Goal: Task Accomplishment & Management: Manage account settings

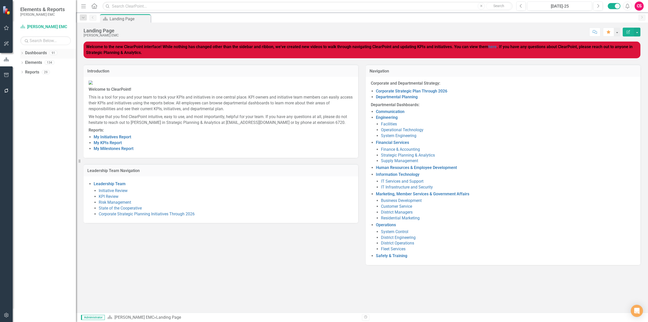
click at [22, 51] on div "Dropdown" at bounding box center [22, 53] width 4 height 4
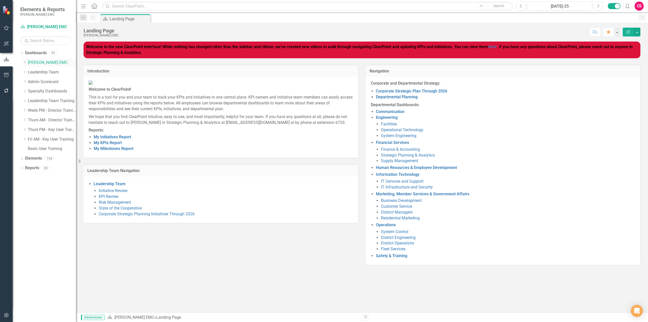
click at [25, 61] on icon "Dropdown" at bounding box center [25, 62] width 4 height 3
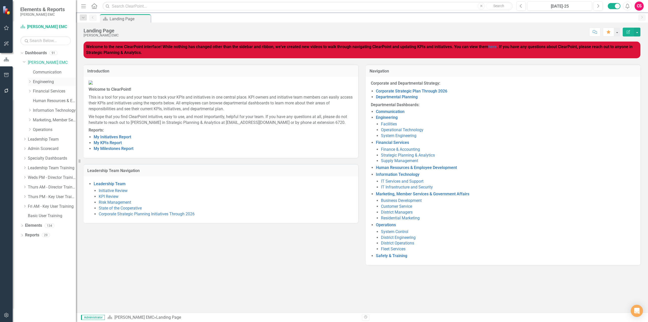
click at [28, 83] on div "Dropdown" at bounding box center [30, 81] width 4 height 4
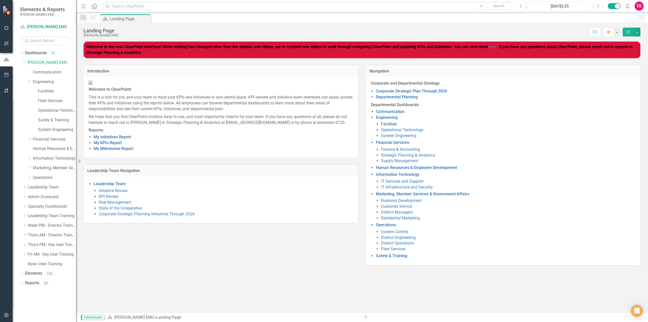
click at [393, 125] on link "Facilities" at bounding box center [389, 124] width 16 height 5
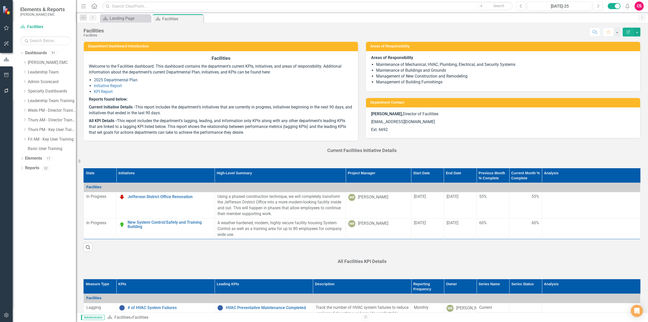
click at [125, 79] on link "2025 Departmental Plan" at bounding box center [116, 79] width 44 height 5
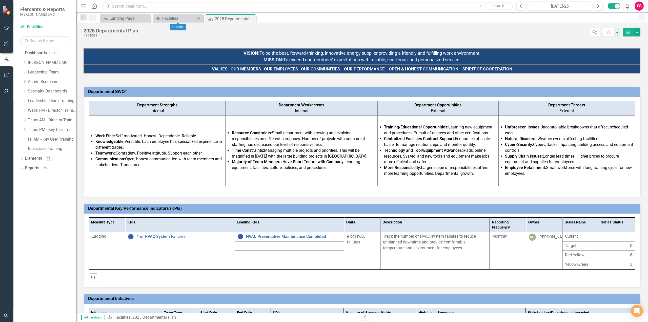
click at [199, 18] on icon "Close" at bounding box center [198, 18] width 5 height 4
click at [0, 0] on icon "Close" at bounding box center [0, 0] width 0 height 0
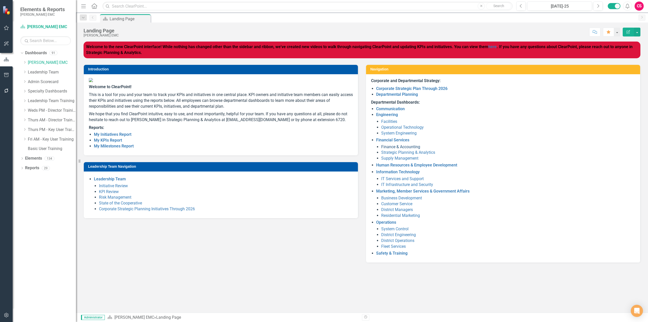
click at [400, 146] on link "Finance & Accounting" at bounding box center [400, 146] width 39 height 5
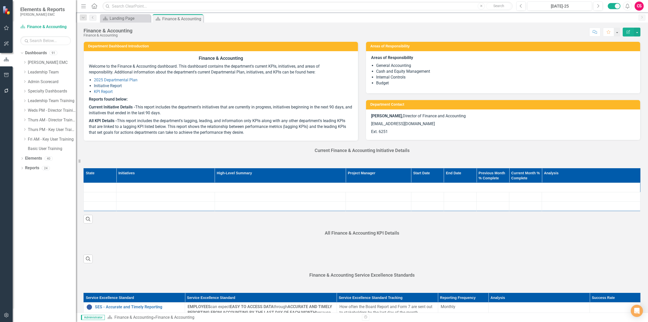
click at [109, 85] on link "Initiative Report" at bounding box center [108, 85] width 28 height 5
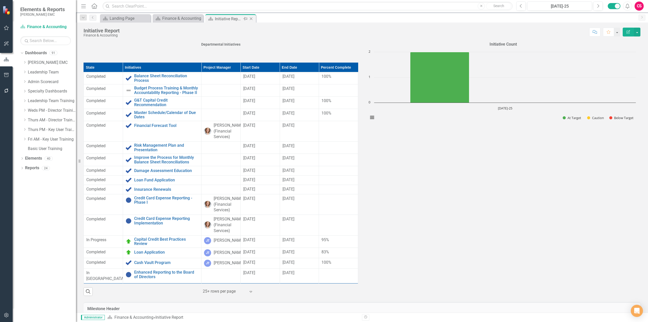
click at [252, 21] on div "Close" at bounding box center [251, 19] width 6 height 6
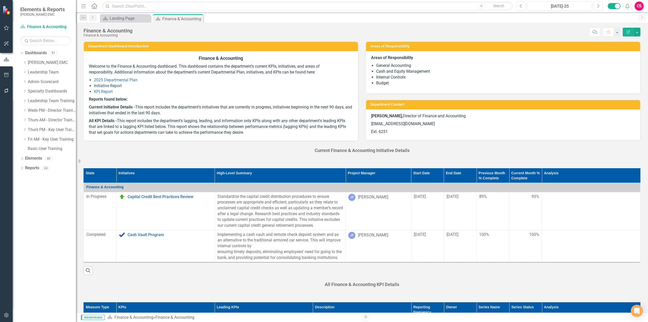
click at [110, 86] on link "Initiative Report" at bounding box center [108, 85] width 28 height 5
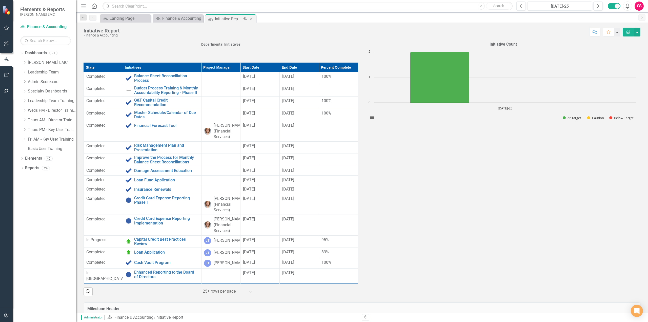
click at [254, 18] on icon "Close" at bounding box center [251, 19] width 5 height 4
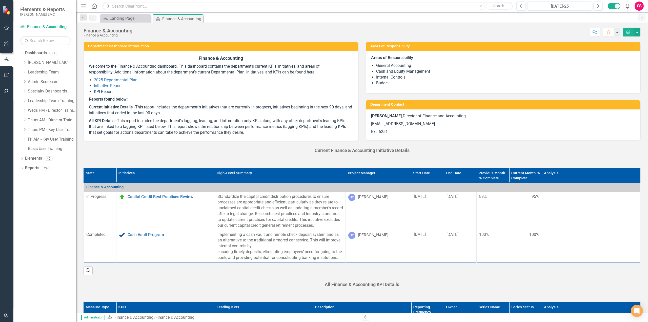
click at [109, 91] on link "KPI Report" at bounding box center [103, 91] width 19 height 5
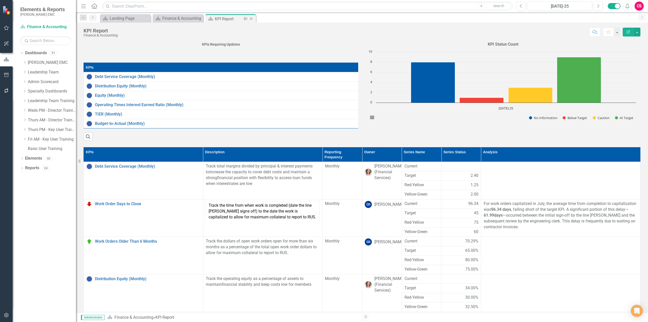
click at [252, 19] on icon "Close" at bounding box center [251, 19] width 5 height 4
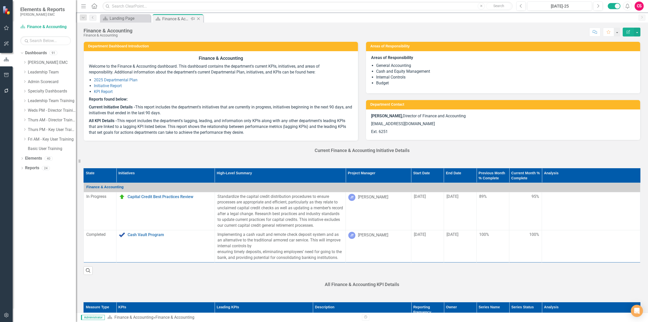
click at [200, 20] on icon "Close" at bounding box center [198, 19] width 5 height 4
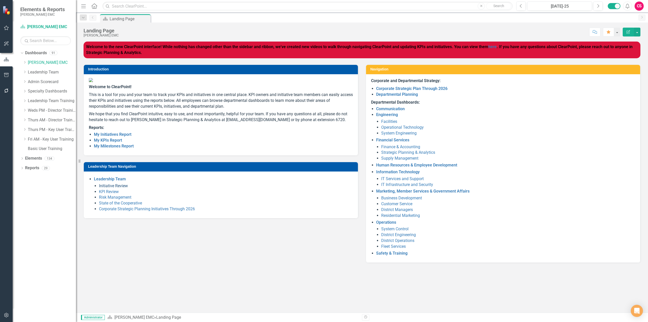
click at [116, 188] on link "Initiative Review" at bounding box center [113, 185] width 29 height 5
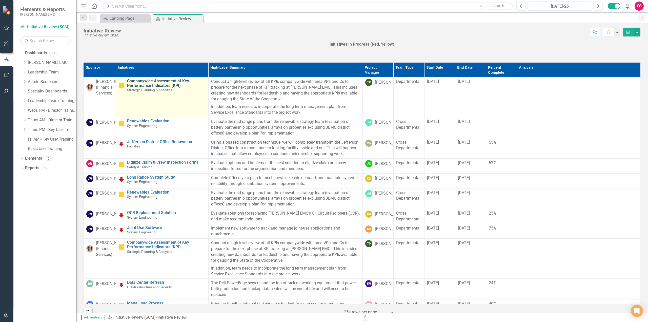
click at [155, 83] on link "Companywide Assessment of Key Performance Indicators (KPI)" at bounding box center [166, 83] width 79 height 9
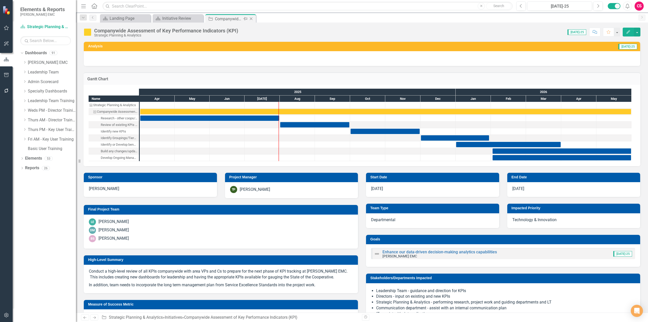
click at [253, 20] on icon "Close" at bounding box center [251, 19] width 5 height 4
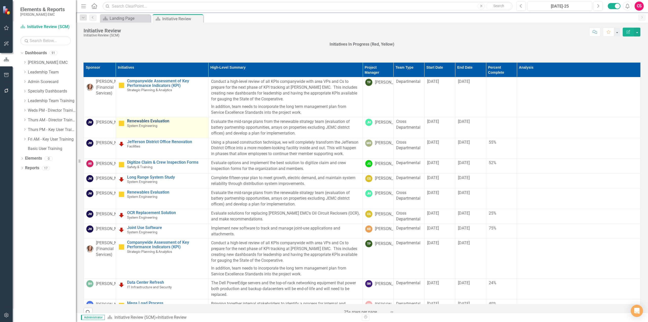
click at [152, 121] on link "Renewables Evaluation" at bounding box center [166, 121] width 79 height 5
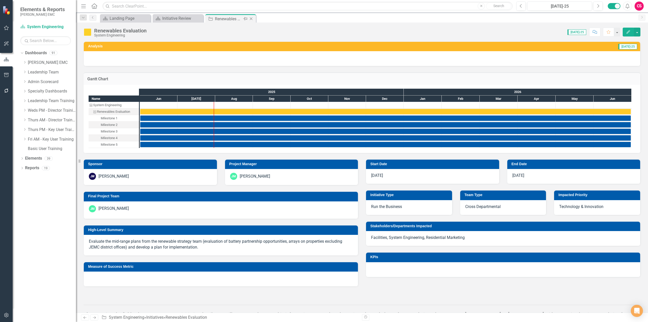
click at [253, 19] on icon "Close" at bounding box center [251, 19] width 5 height 4
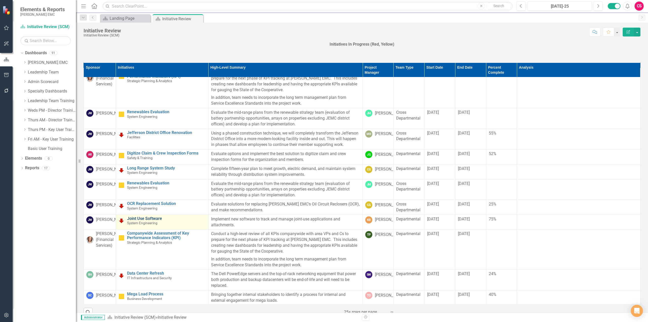
scroll to position [16, 0]
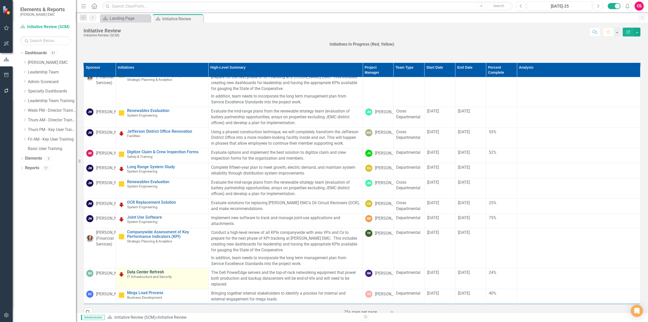
click at [145, 271] on link "Data Center Refresh" at bounding box center [166, 272] width 79 height 5
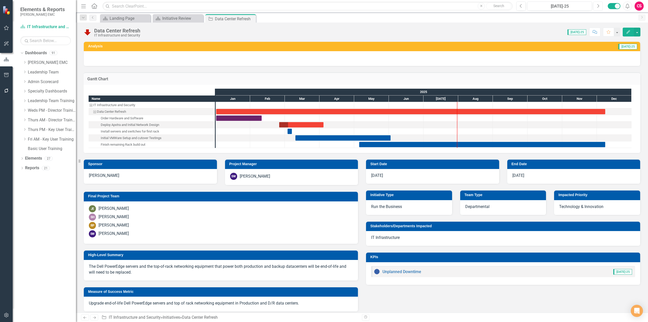
click at [598, 6] on icon "Next" at bounding box center [598, 6] width 3 height 5
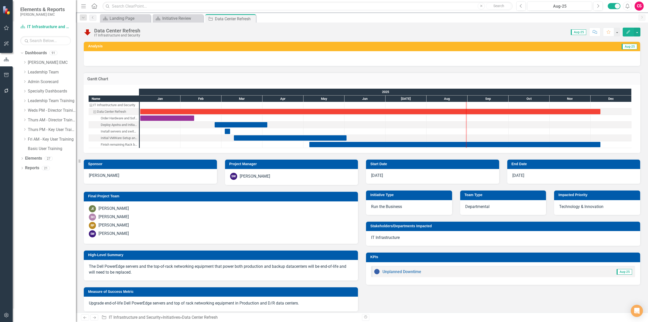
click at [449, 80] on h3 "Gantt Chart" at bounding box center [361, 79] width 549 height 5
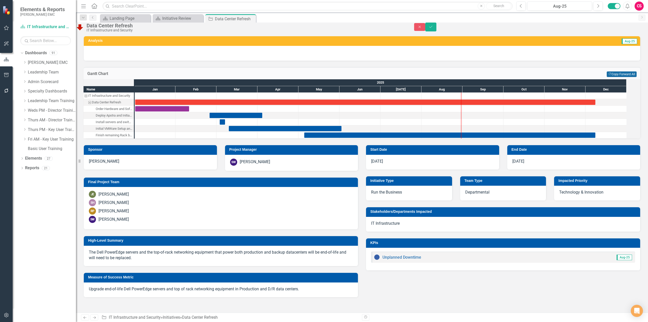
click at [628, 77] on button "Copy Forward Copy Forward All" at bounding box center [622, 74] width 30 height 6
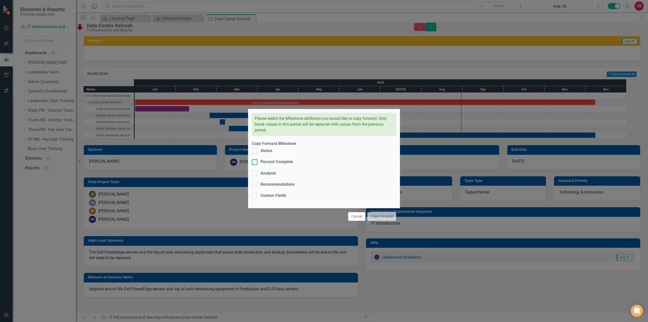
click at [270, 165] on div "Percent Complete" at bounding box center [277, 162] width 33 height 6
click at [255, 163] on input "Percent Complete" at bounding box center [253, 160] width 3 height 3
checkbox input "true"
click at [380, 212] on button "Copy Forward" at bounding box center [381, 216] width 29 height 9
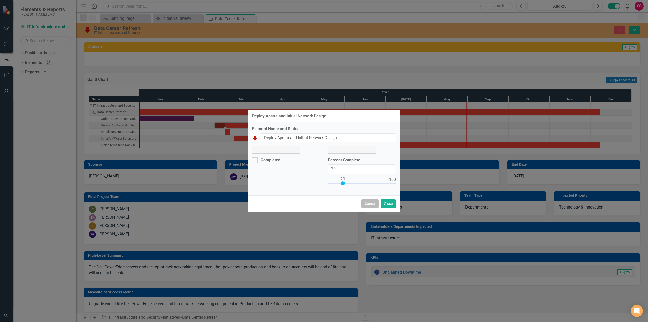
click at [369, 205] on button "Cancel" at bounding box center [370, 203] width 17 height 9
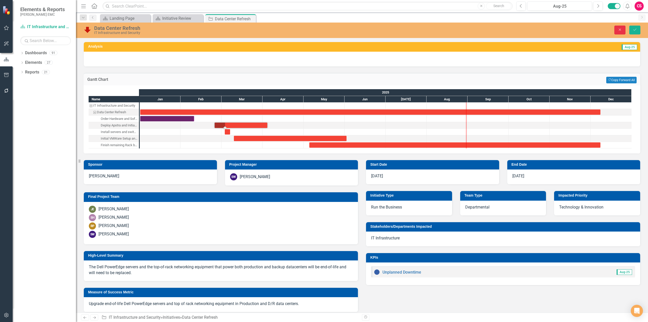
click at [623, 32] on button "Close" at bounding box center [619, 30] width 11 height 9
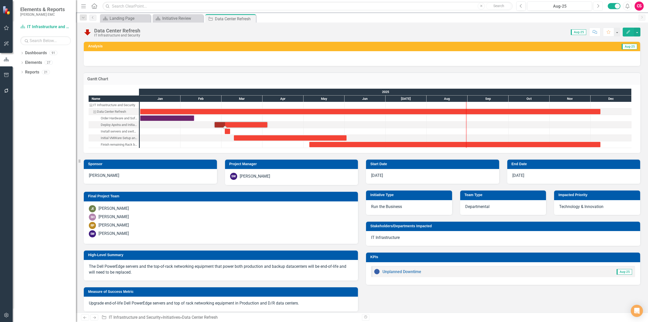
click at [600, 7] on button "Next" at bounding box center [597, 6] width 9 height 9
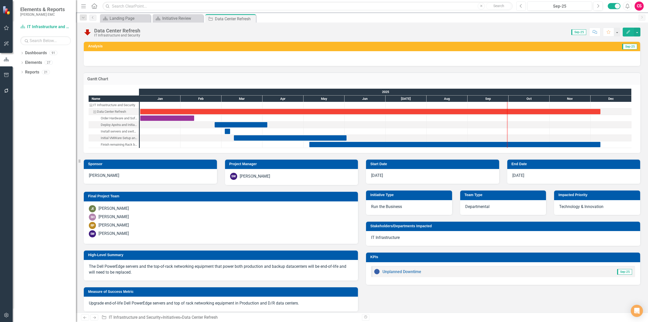
click at [521, 7] on icon "Previous" at bounding box center [521, 6] width 3 height 5
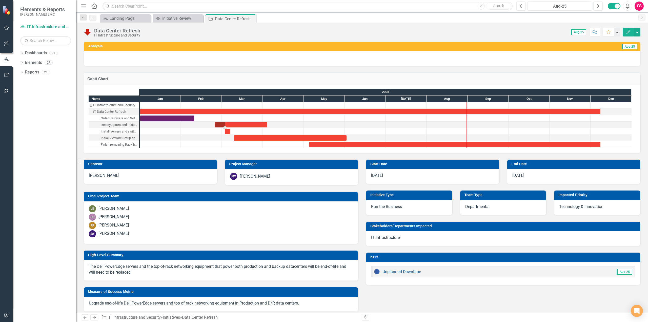
click at [236, 124] on div "Task: Start date: 2025-02-24 End date: 2025-04-04" at bounding box center [241, 124] width 53 height 5
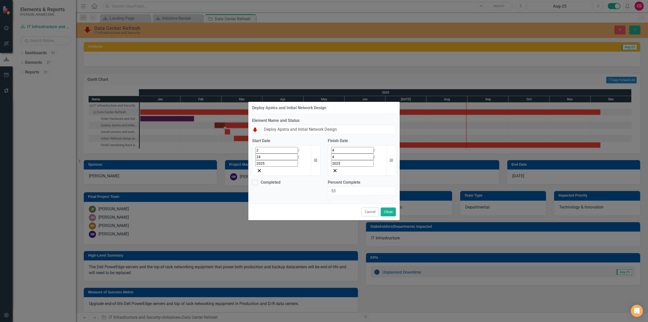
type input "59"
drag, startPoint x: 343, startPoint y: 187, endPoint x: 368, endPoint y: 188, distance: 25.1
click at [366, 200] on div at bounding box center [366, 200] width 0 height 0
click at [391, 209] on button "Close" at bounding box center [388, 211] width 15 height 9
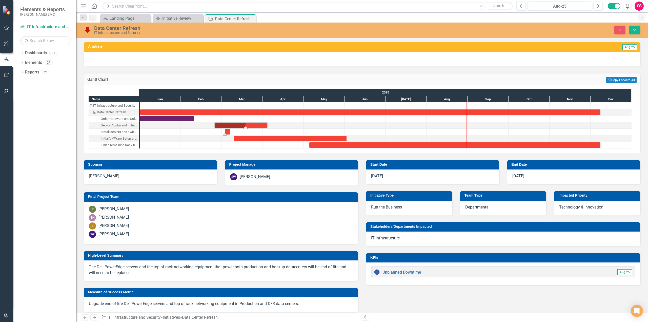
click at [227, 132] on div "Task: Start date: 2025-03-03 End date: 2025-03-07" at bounding box center [227, 131] width 5 height 5
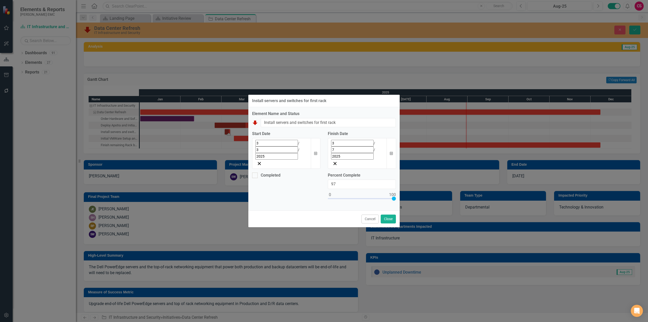
type input "100"
drag, startPoint x: 331, startPoint y: 187, endPoint x: 397, endPoint y: 188, distance: 66.8
click at [397, 188] on div "Percent Complete 100" at bounding box center [362, 189] width 76 height 34
click at [255, 172] on input "Completed" at bounding box center [253, 173] width 3 height 3
checkbox input "true"
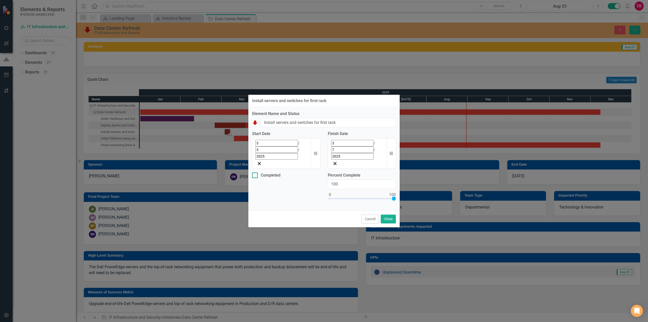
checkbox input "true"
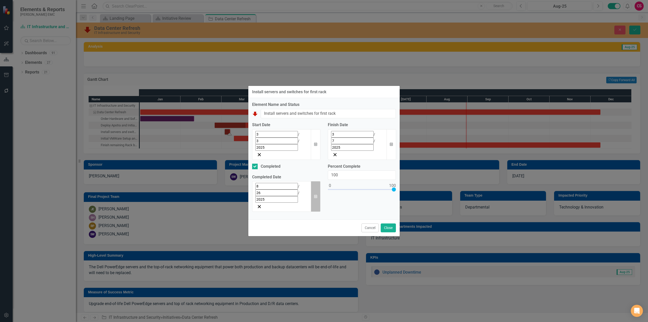
click at [317, 195] on icon "Calendar" at bounding box center [315, 197] width 3 height 4
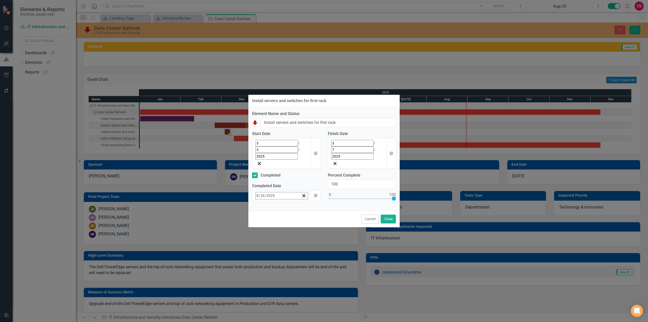
click at [264, 201] on button "‹" at bounding box center [269, 206] width 11 height 11
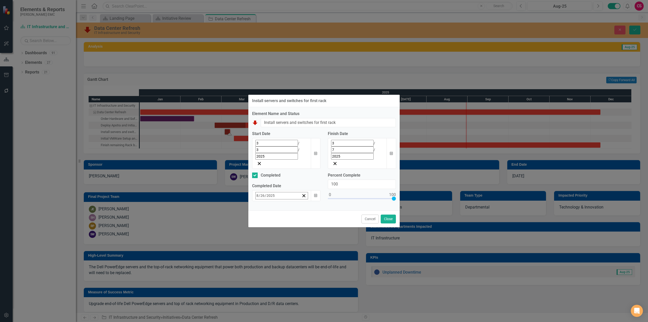
click at [303, 231] on button "6" at bounding box center [309, 235] width 13 height 9
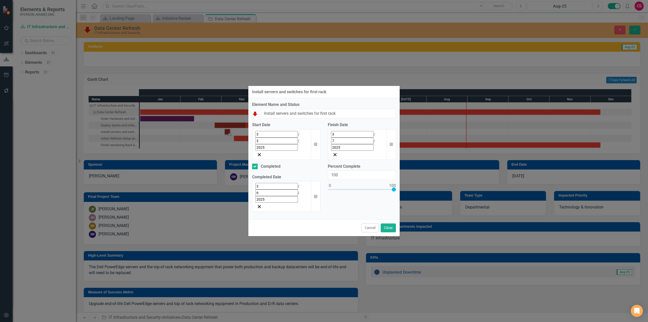
click at [397, 219] on div "Cancel Close" at bounding box center [323, 227] width 151 height 17
click at [390, 223] on button "Close" at bounding box center [388, 227] width 15 height 9
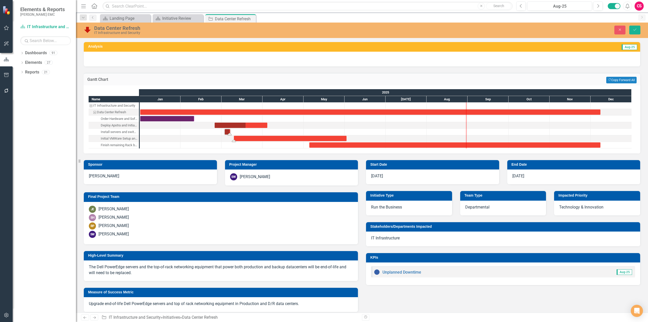
click at [252, 139] on div "Task: Start date: 2025-03-10 End date: 2025-06-02" at bounding box center [290, 138] width 113 height 5
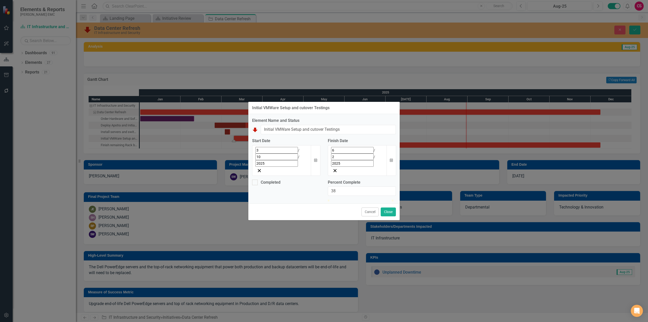
type input "42"
drag, startPoint x: 329, startPoint y: 187, endPoint x: 356, endPoint y: 189, distance: 27.2
click at [352, 200] on div at bounding box center [352, 200] width 0 height 0
click at [386, 209] on button "Close" at bounding box center [388, 211] width 15 height 9
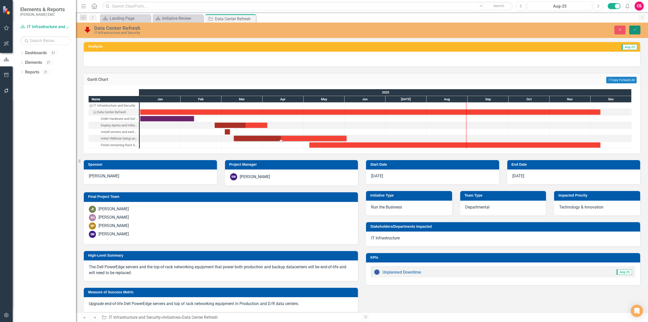
click at [638, 33] on button "Save" at bounding box center [634, 30] width 11 height 9
checkbox input "true"
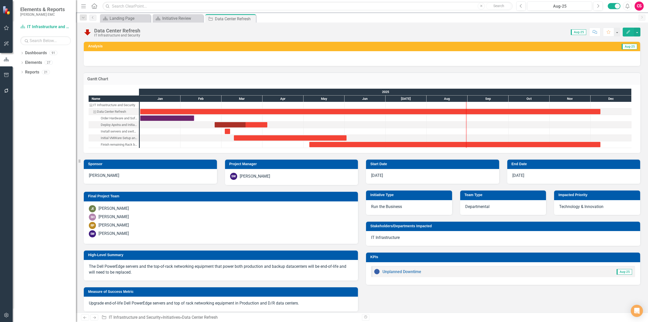
checkbox input "true"
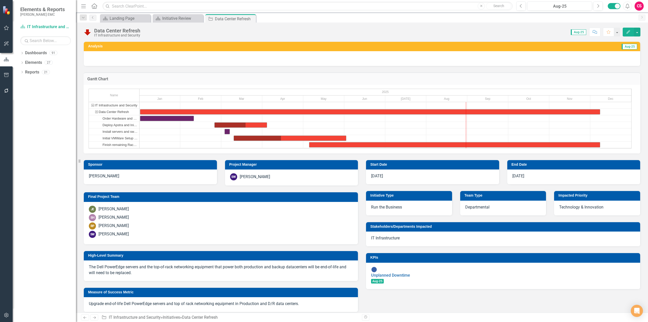
checkbox input "true"
click at [600, 7] on button "Next" at bounding box center [597, 6] width 9 height 9
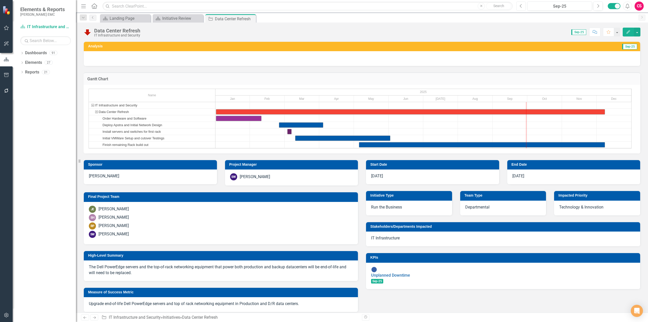
click at [522, 7] on icon "Previous" at bounding box center [521, 6] width 3 height 5
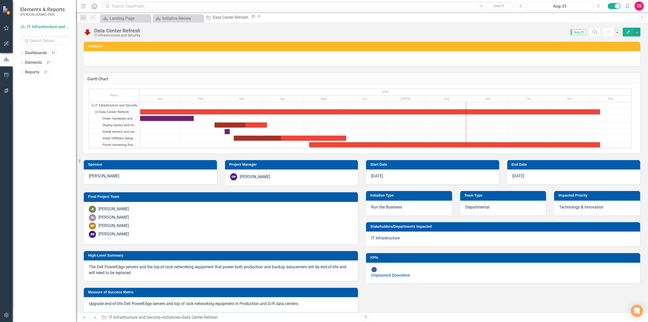
checkbox input "true"
click at [598, 8] on button "Next" at bounding box center [597, 6] width 9 height 9
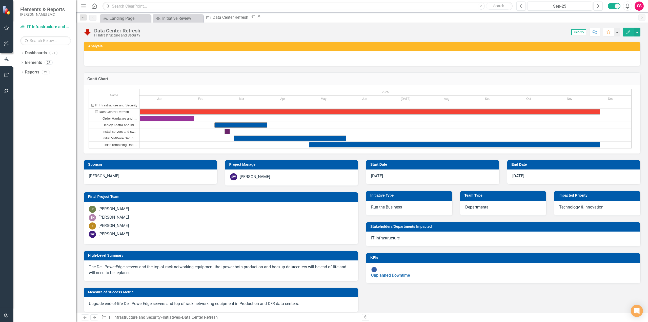
checkbox input "true"
click at [435, 81] on h3 "Gantt Chart" at bounding box center [361, 79] width 549 height 5
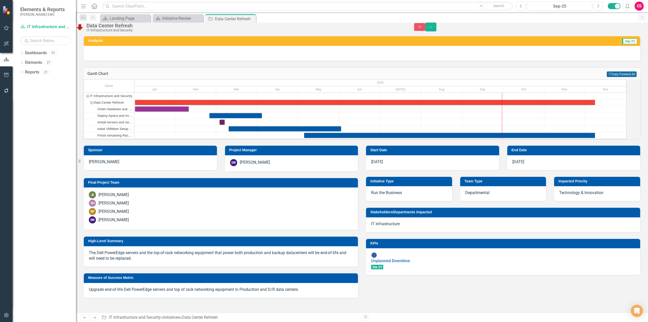
click at [611, 77] on button "Copy Forward Copy Forward All" at bounding box center [622, 74] width 30 height 6
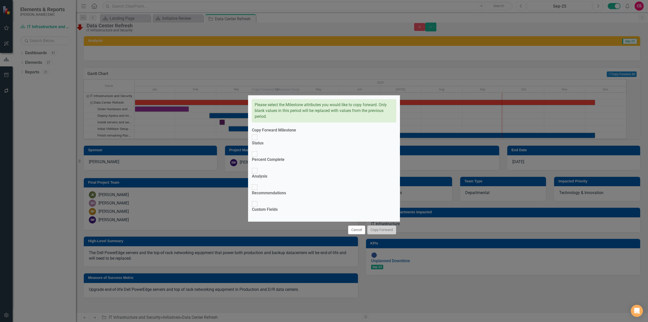
click at [279, 163] on div "Percent Complete" at bounding box center [268, 160] width 33 height 6
click at [259, 158] on input "Percent Complete" at bounding box center [255, 154] width 8 height 8
checkbox input "true"
click at [383, 225] on button "Copy Forward" at bounding box center [381, 229] width 29 height 9
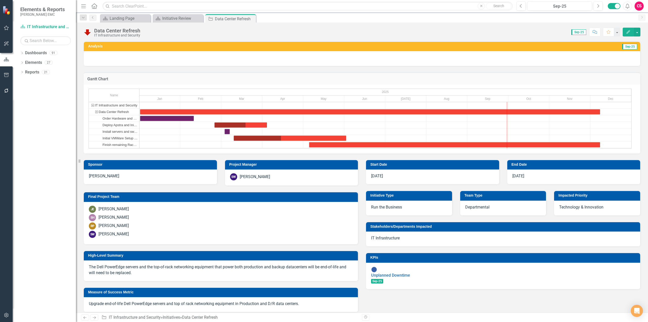
checkbox input "true"
click at [255, 125] on div "Task: Start date: 2025-02-24 End date: 2025-04-04" at bounding box center [241, 125] width 52 height 5
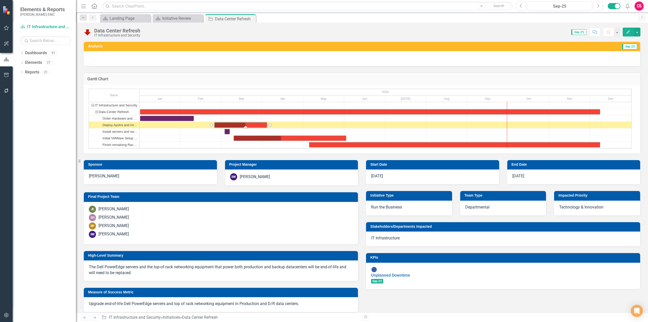
click at [255, 125] on div "Task: Start date: 2025-02-24 End date: 2025-04-04" at bounding box center [241, 125] width 52 height 5
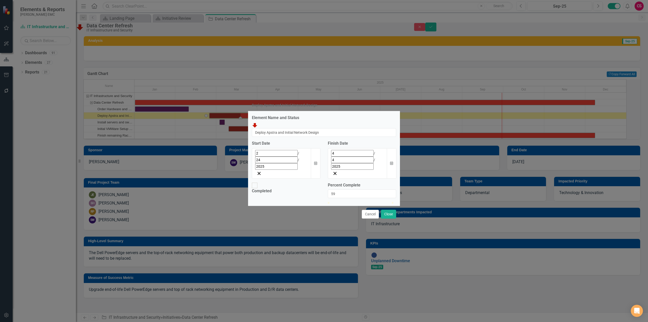
drag, startPoint x: 368, startPoint y: 187, endPoint x: 400, endPoint y: 189, distance: 32.5
click at [400, 189] on div "Deploy Apstra and Initial Network Design Element Name and Status Data Center Re…" at bounding box center [324, 161] width 648 height 322
type input "100"
click at [254, 182] on input "Completed" at bounding box center [255, 186] width 8 height 8
checkbox input "true"
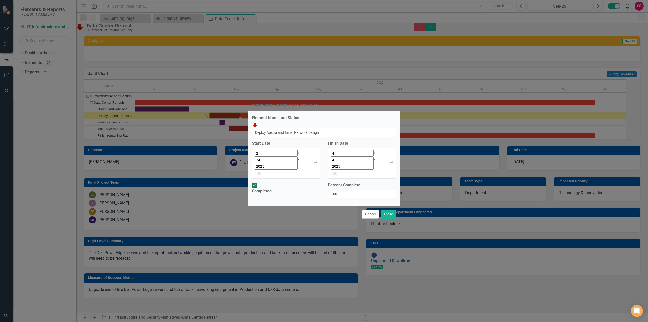
checkbox input "true"
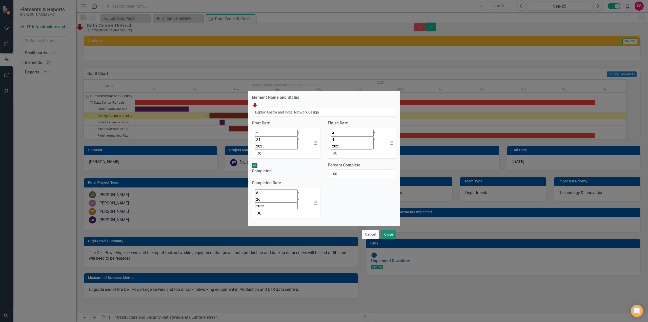
click at [386, 230] on button "Close" at bounding box center [388, 234] width 15 height 9
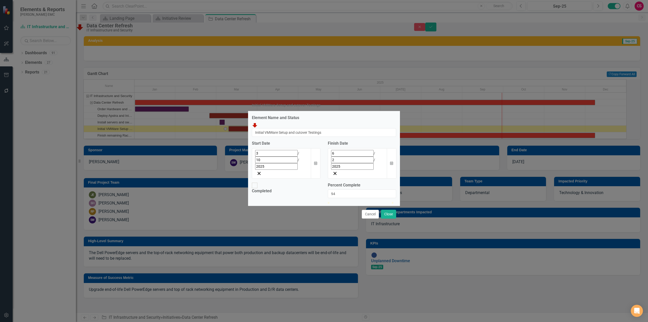
type input "100"
drag, startPoint x: 357, startPoint y: 188, endPoint x: 394, endPoint y: 200, distance: 38.4
click at [402, 188] on div "Initial VMWare Setup and cutover Testings Element Name and Status Data Center R…" at bounding box center [324, 161] width 648 height 322
click at [265, 188] on div "Completed" at bounding box center [262, 191] width 20 height 6
click at [259, 182] on input "Completed" at bounding box center [255, 186] width 8 height 8
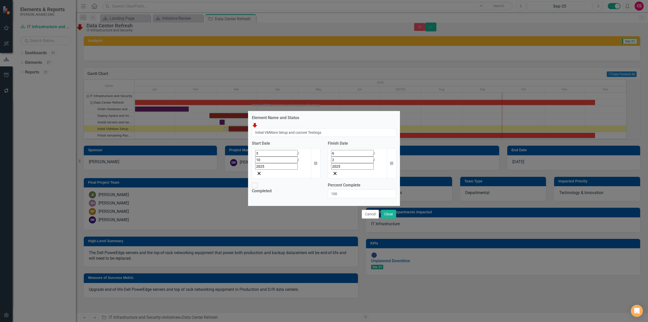
checkbox input "true"
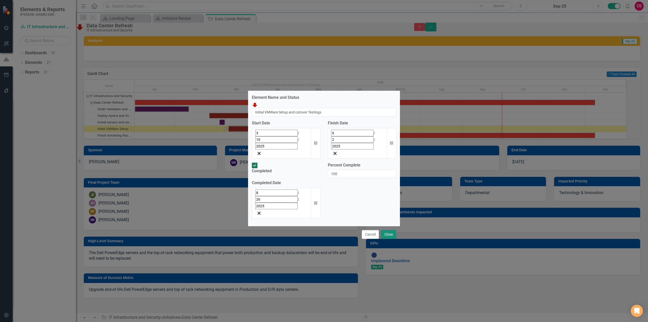
click at [392, 230] on button "Close" at bounding box center [388, 234] width 15 height 9
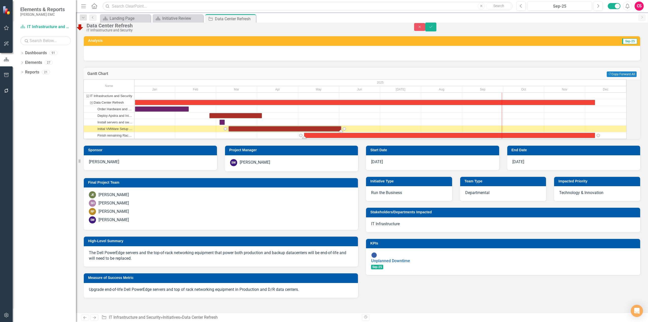
click at [339, 138] on div "Task: Start date: 2025-05-05 End date: 2025-12-08" at bounding box center [449, 135] width 291 height 5
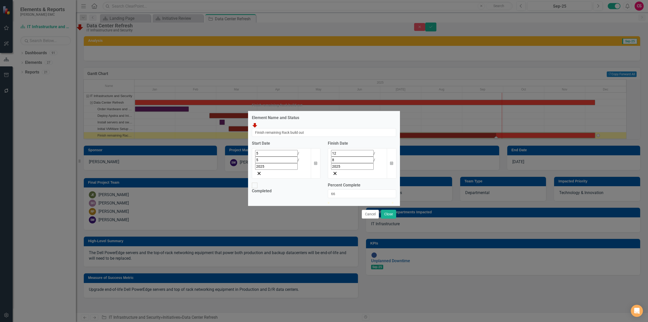
drag, startPoint x: 331, startPoint y: 187, endPoint x: 373, endPoint y: 188, distance: 42.3
click at [370, 202] on div at bounding box center [370, 202] width 0 height 0
type input "85"
drag, startPoint x: 373, startPoint y: 187, endPoint x: 386, endPoint y: 187, distance: 12.4
click at [382, 202] on div at bounding box center [382, 202] width 0 height 0
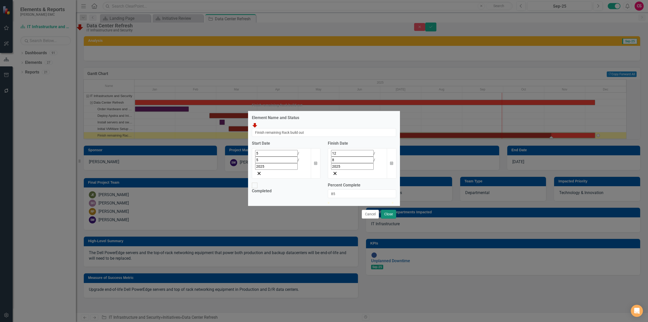
click at [390, 210] on button "Close" at bounding box center [388, 214] width 15 height 9
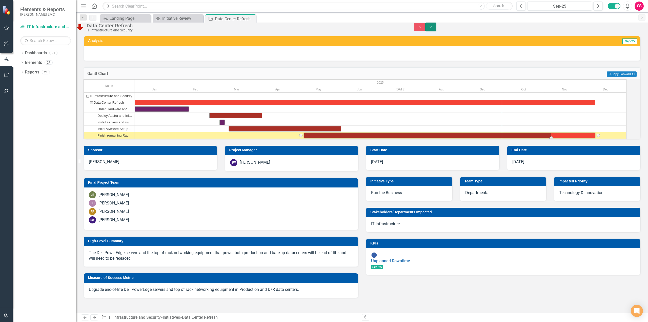
click at [436, 29] on button "Save" at bounding box center [430, 27] width 11 height 9
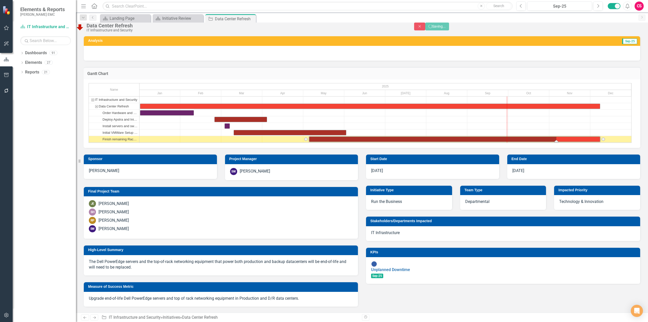
checkbox input "false"
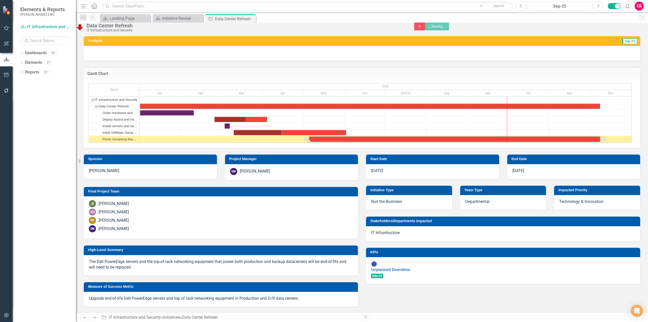
checkbox input "true"
checkbox input "false"
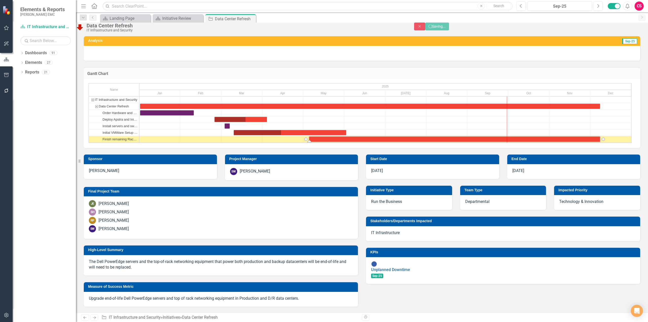
checkbox input "false"
checkbox input "true"
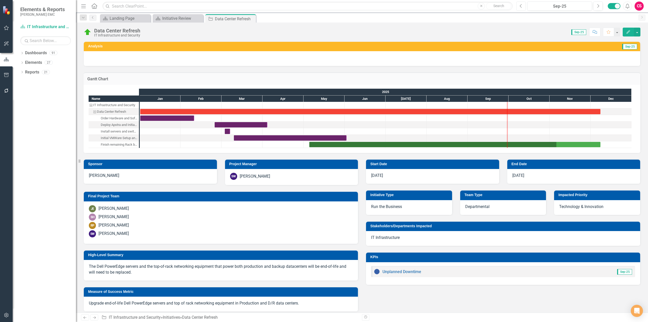
click at [521, 7] on icon "Previous" at bounding box center [521, 6] width 3 height 5
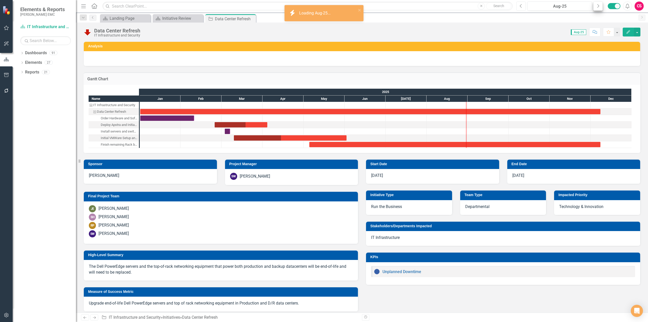
checkbox input "true"
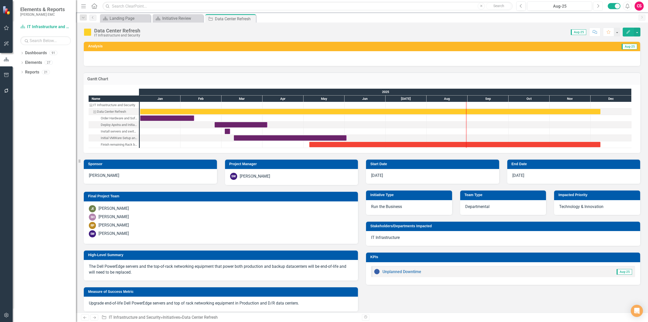
click at [599, 8] on button "Next" at bounding box center [597, 6] width 9 height 9
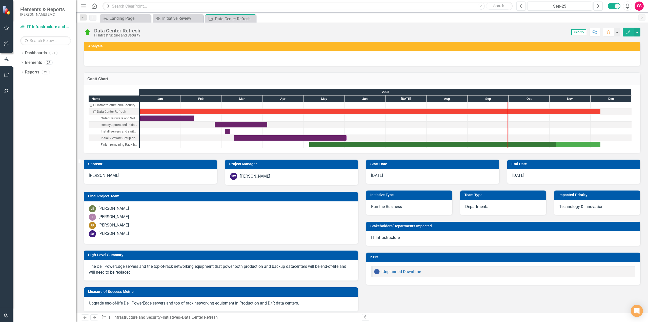
checkbox input "true"
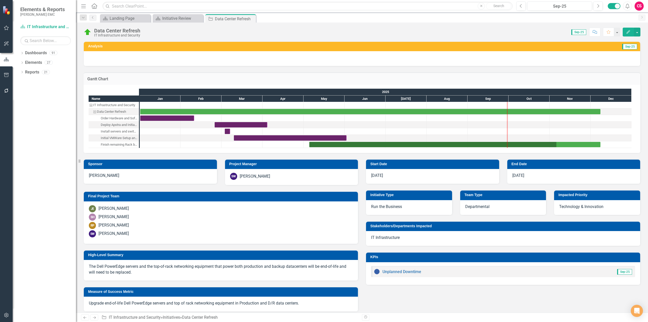
checkbox input "true"
click at [176, 20] on div "Initiative Review" at bounding box center [178, 18] width 33 height 6
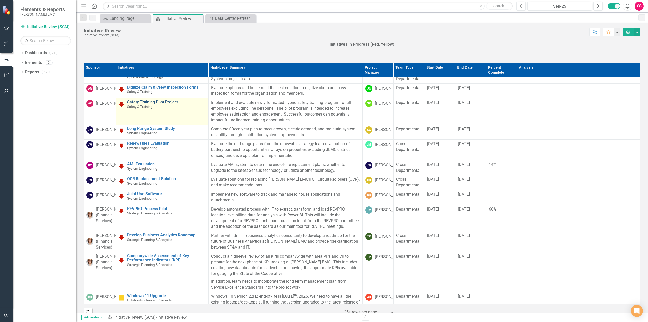
scroll to position [152, 0]
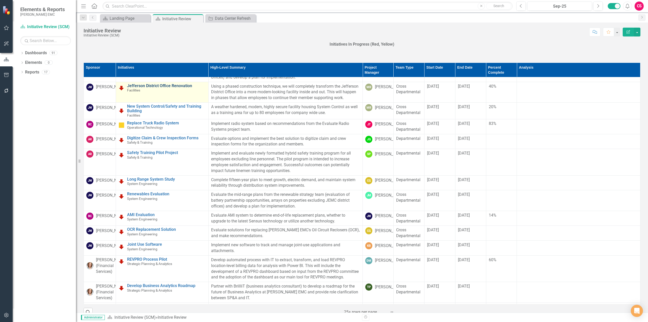
click at [141, 88] on link "Jefferson District Office Renovation" at bounding box center [166, 86] width 79 height 5
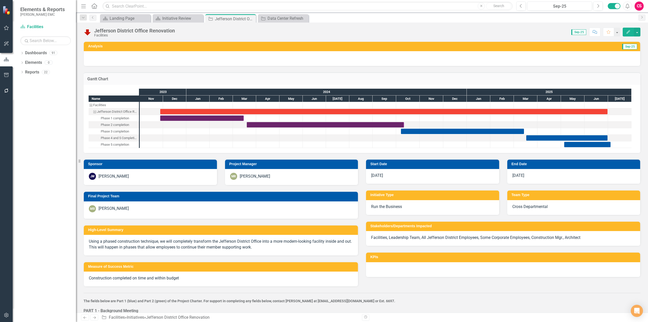
checkbox input "true"
click at [520, 6] on button "Previous" at bounding box center [520, 6] width 9 height 9
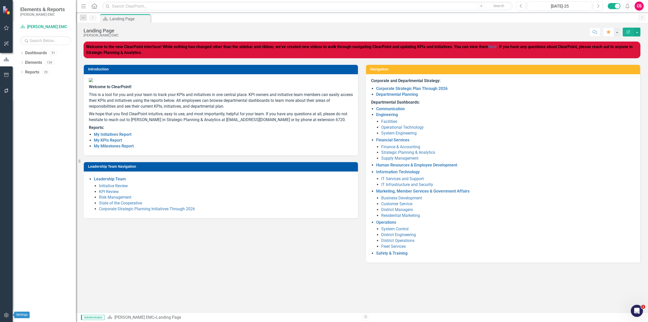
click at [7, 315] on icon "button" at bounding box center [6, 315] width 4 height 5
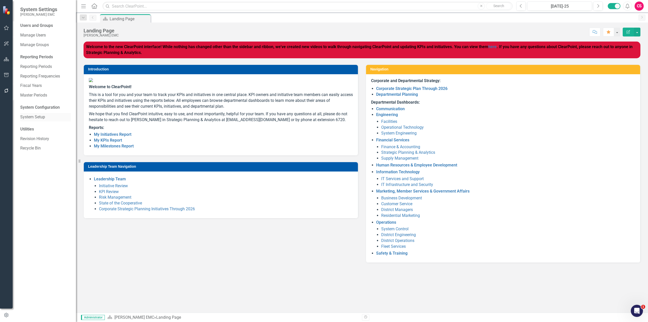
click at [31, 118] on link "System Setup" at bounding box center [45, 117] width 51 height 6
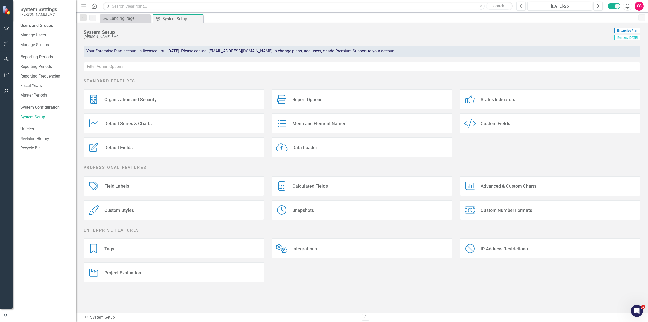
click at [330, 127] on div "Menu and Element Names Menu and Element Names" at bounding box center [362, 123] width 181 height 20
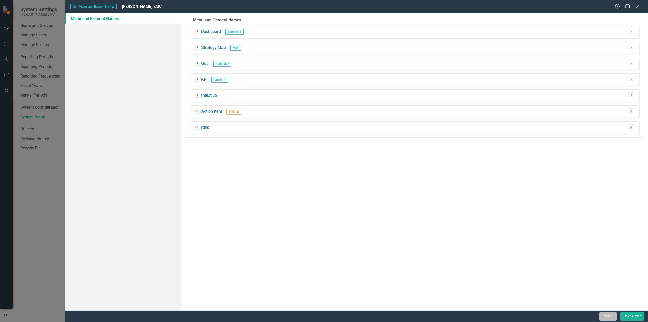
click at [608, 316] on button "Cancel" at bounding box center [608, 316] width 17 height 9
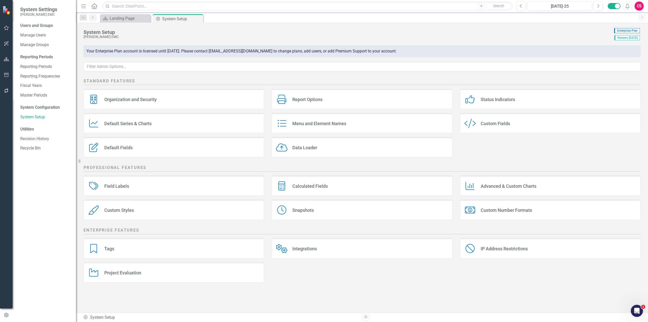
click at [166, 188] on div "Field Labels Field Labels" at bounding box center [174, 185] width 181 height 20
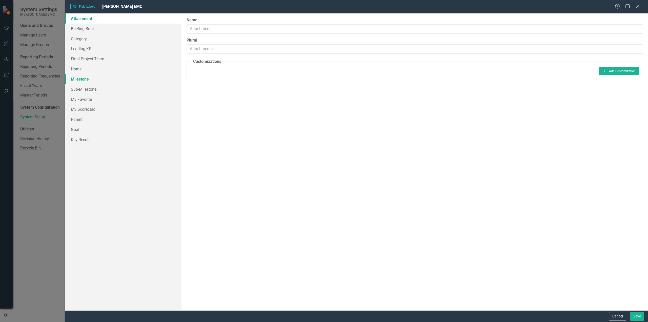
click at [85, 76] on link "Milestone" at bounding box center [123, 79] width 117 height 10
click at [86, 87] on link "Sub-Milestone" at bounding box center [123, 89] width 117 height 10
click at [616, 318] on button "Cancel" at bounding box center [617, 316] width 17 height 9
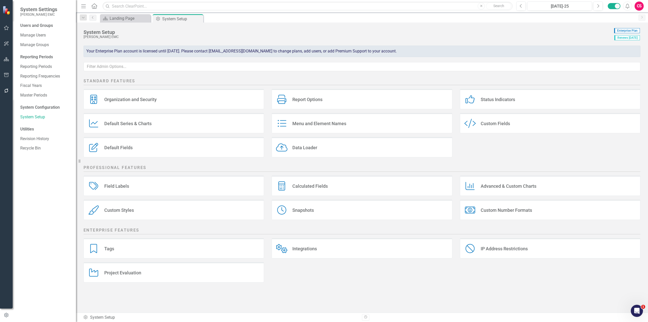
click at [339, 125] on div "Menu and Element Names" at bounding box center [319, 124] width 54 height 6
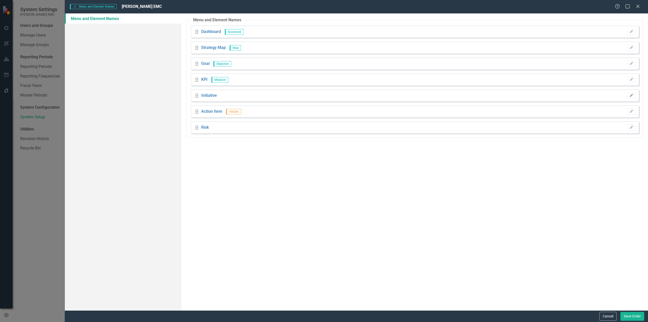
click at [632, 96] on icon "Edit" at bounding box center [632, 95] width 4 height 3
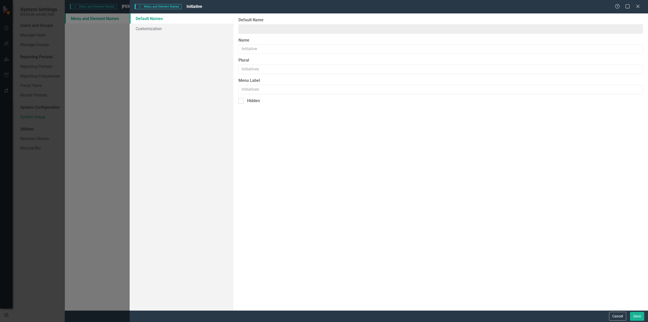
type input "Initiative"
click at [146, 31] on link "Customization" at bounding box center [182, 29] width 104 height 10
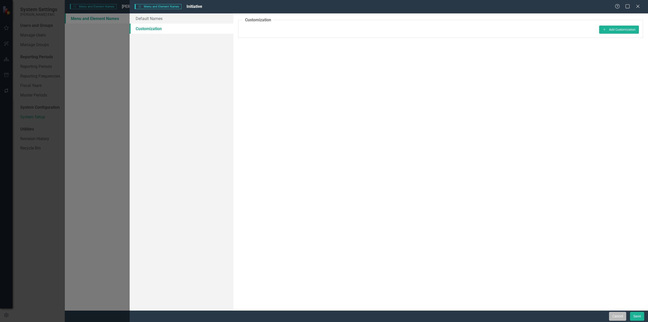
click at [610, 314] on button "Cancel" at bounding box center [617, 316] width 17 height 9
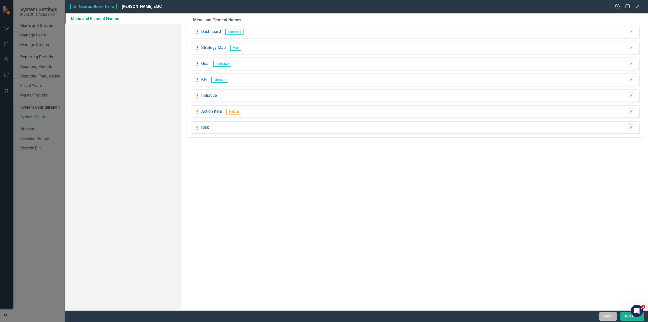
click at [610, 315] on button "Cancel" at bounding box center [608, 316] width 17 height 9
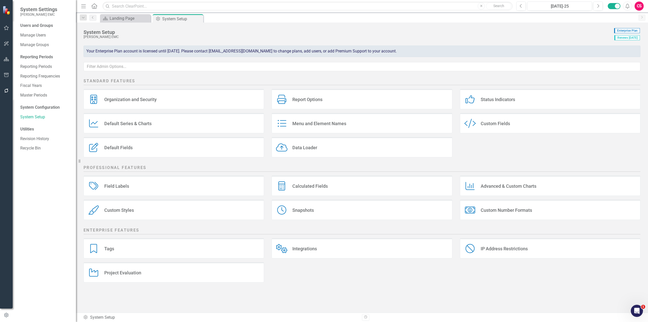
click at [135, 189] on div "Field Labels Field Labels" at bounding box center [174, 185] width 181 height 20
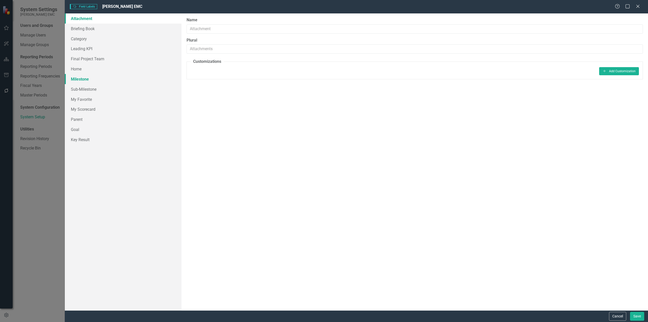
click at [83, 78] on link "Milestone" at bounding box center [123, 79] width 117 height 10
click at [86, 88] on link "Sub-Milestone" at bounding box center [123, 89] width 117 height 10
click at [624, 316] on button "Cancel" at bounding box center [617, 316] width 17 height 9
